Goal: Task Accomplishment & Management: Manage account settings

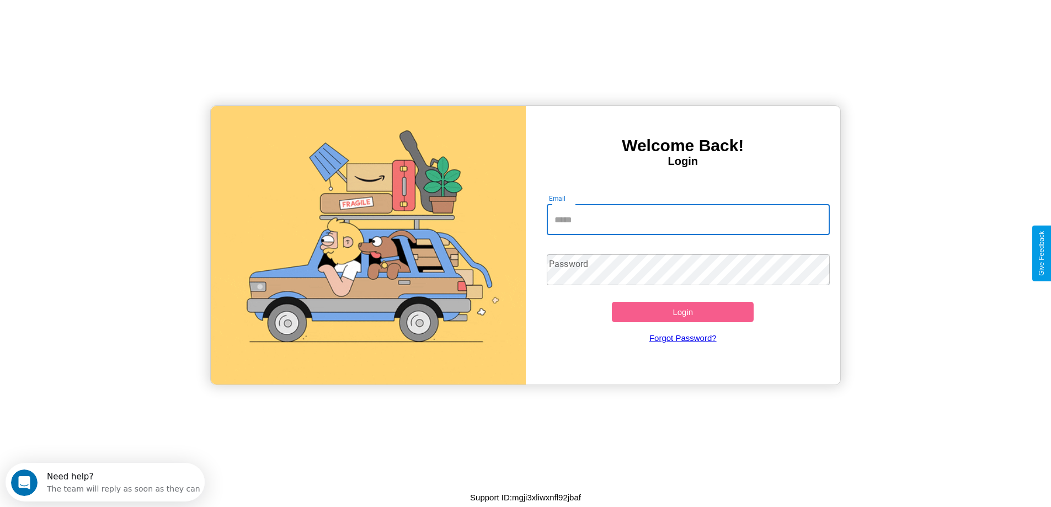
click at [688, 220] on input "Email" at bounding box center [688, 219] width 283 height 31
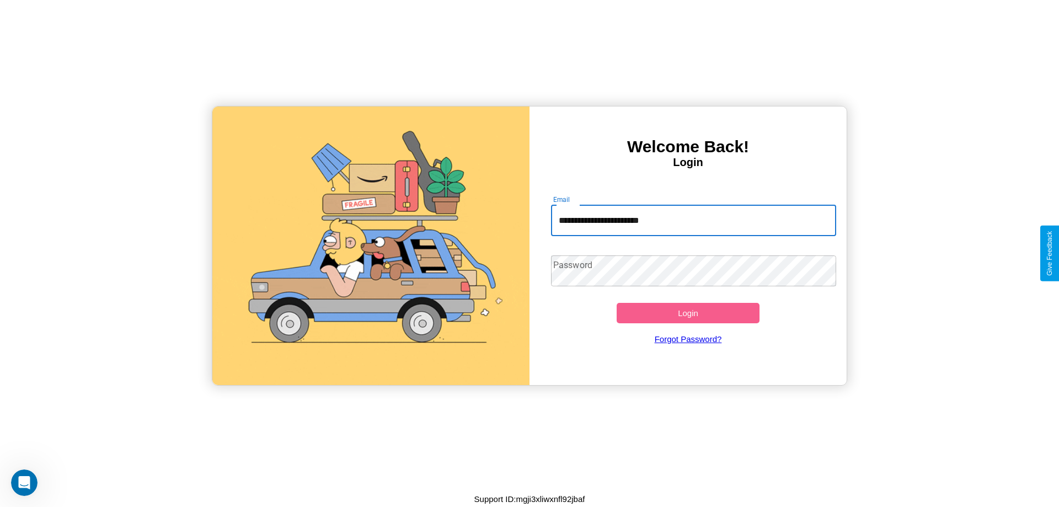
type input "**********"
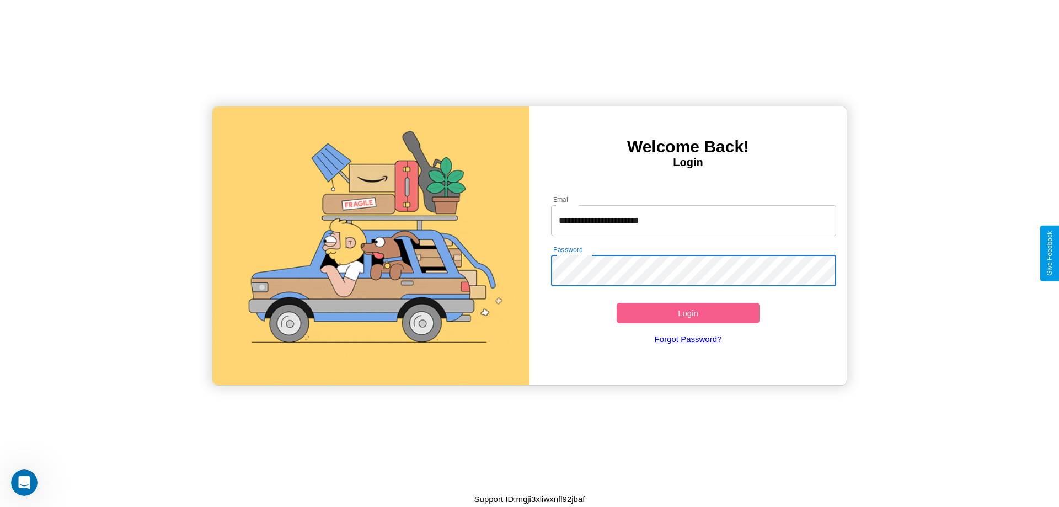
click at [688, 313] on button "Login" at bounding box center [688, 313] width 143 height 20
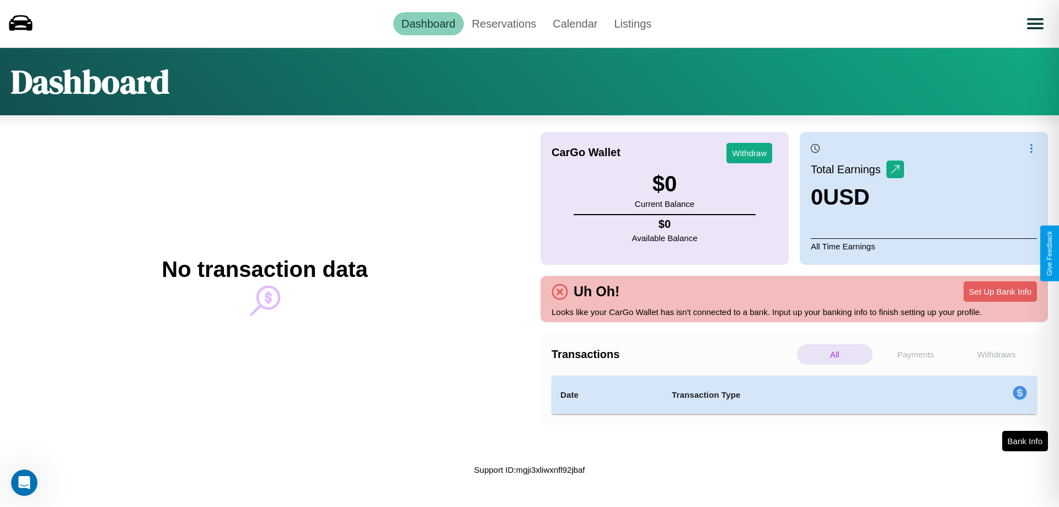
click at [996, 354] on p "Withdraws" at bounding box center [997, 354] width 76 height 20
click at [834, 354] on p "All" at bounding box center [835, 354] width 76 height 20
click at [504, 23] on link "Reservations" at bounding box center [504, 23] width 81 height 23
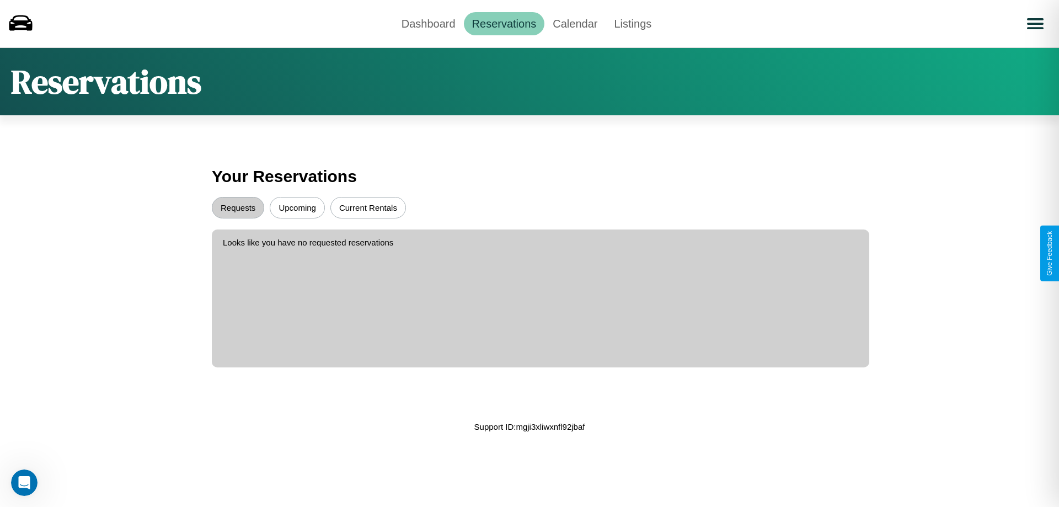
click at [297, 207] on button "Upcoming" at bounding box center [297, 208] width 55 height 22
click at [238, 207] on button "Requests" at bounding box center [238, 208] width 52 height 22
